Goal: Navigation & Orientation: Understand site structure

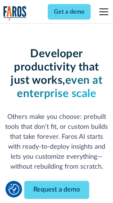
scroll to position [88, 0]
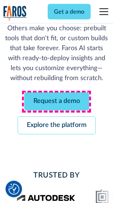
click at [57, 102] on link "Request a demo" at bounding box center [56, 101] width 65 height 18
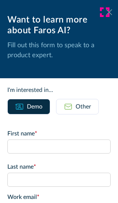
click at [106, 12] on icon at bounding box center [109, 12] width 6 height 6
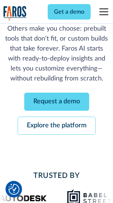
scroll to position [112, 0]
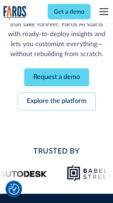
click at [57, 102] on link "Explore the platform" at bounding box center [57, 101] width 78 height 18
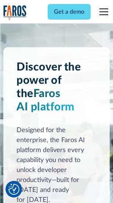
scroll to position [5611, 0]
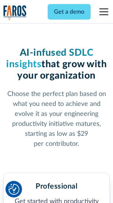
scroll to position [1168, 0]
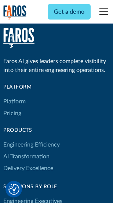
click at [14, 101] on link "Platform" at bounding box center [14, 101] width 22 height 12
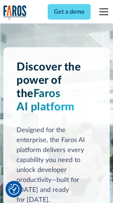
scroll to position [5847, 0]
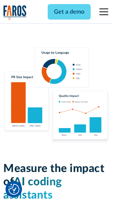
scroll to position [4598, 0]
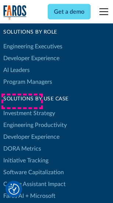
click at [22, 143] on link "DORA Metrics" at bounding box center [22, 149] width 38 height 12
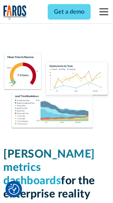
scroll to position [3261, 0]
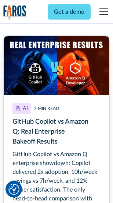
scroll to position [3331, 0]
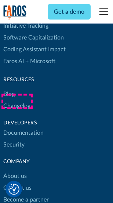
click at [17, 101] on link "Changelog" at bounding box center [16, 106] width 27 height 12
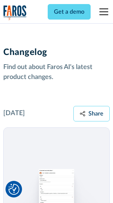
scroll to position [9032, 0]
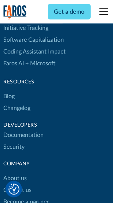
click at [15, 172] on link "About us" at bounding box center [15, 178] width 24 height 12
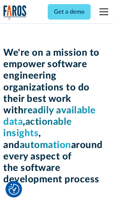
scroll to position [2547, 0]
